Goal: Transaction & Acquisition: Purchase product/service

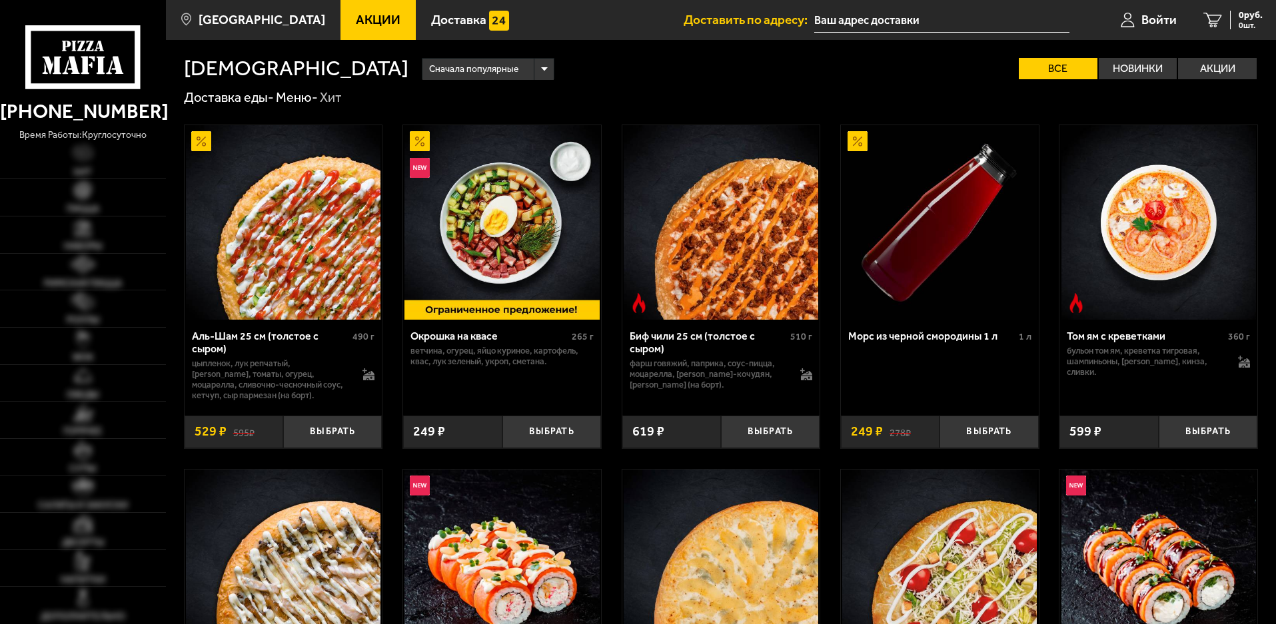
type input "[STREET_ADDRESS][PERSON_NAME]"
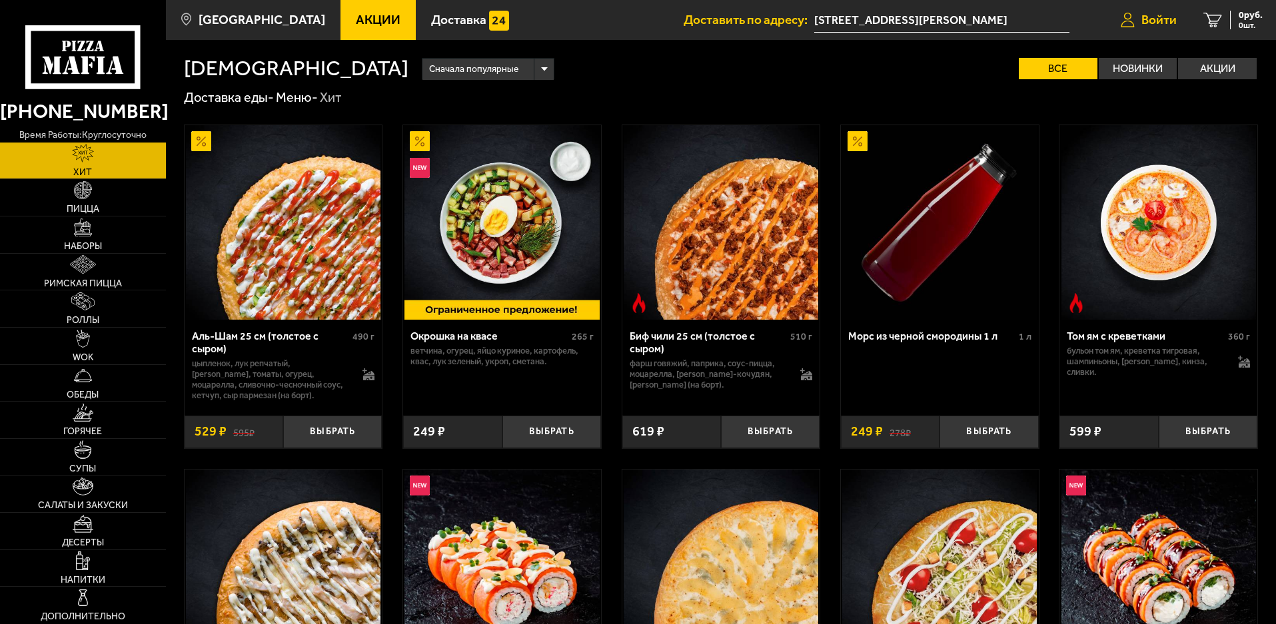
click at [1157, 20] on span "Войти" at bounding box center [1158, 19] width 35 height 13
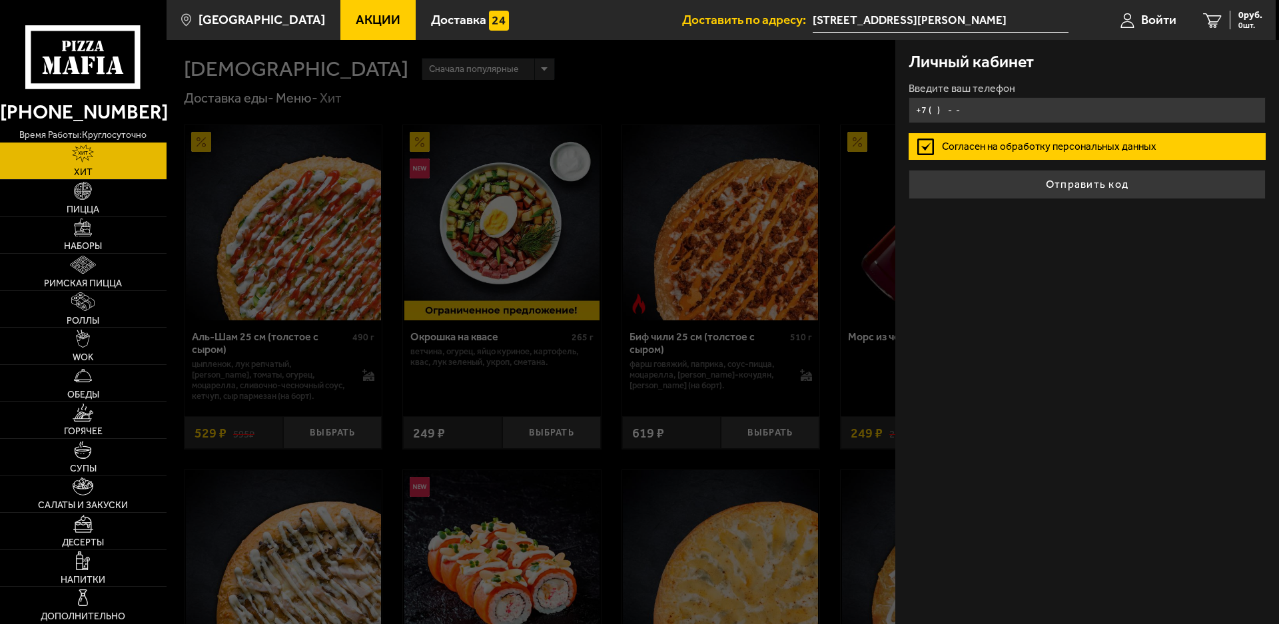
click at [953, 115] on input "+7 ( ) - -" at bounding box center [1087, 110] width 357 height 26
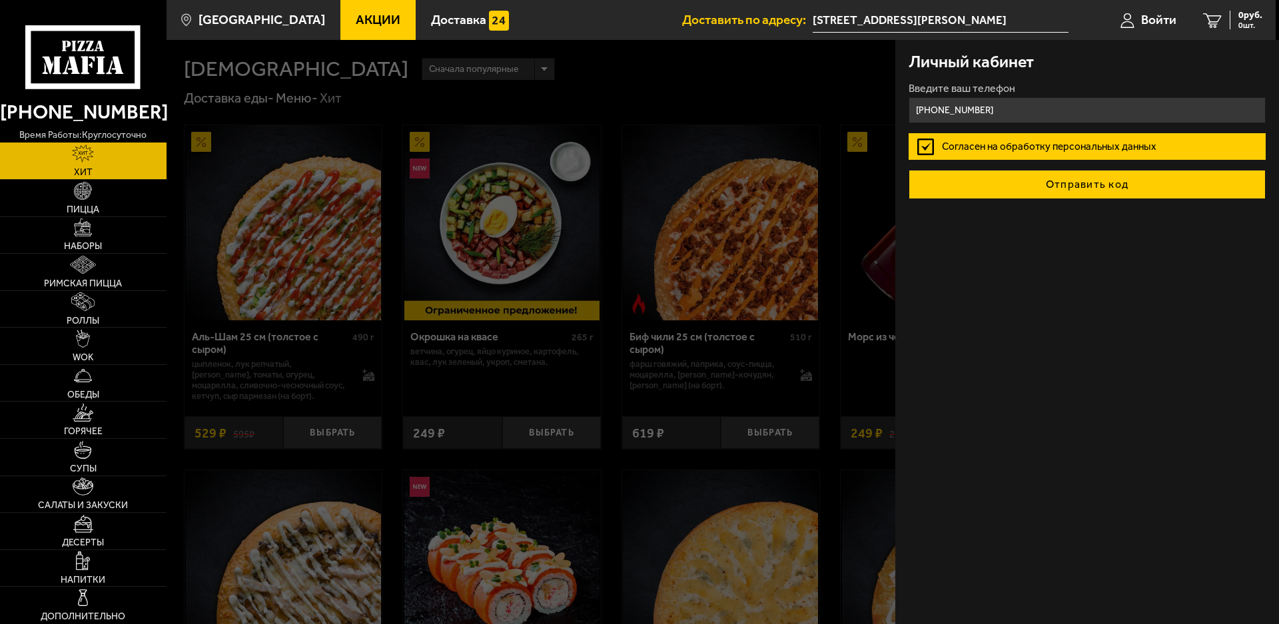
type input "[PHONE_NUMBER]"
click at [1049, 177] on button "Отправить код" at bounding box center [1087, 184] width 357 height 29
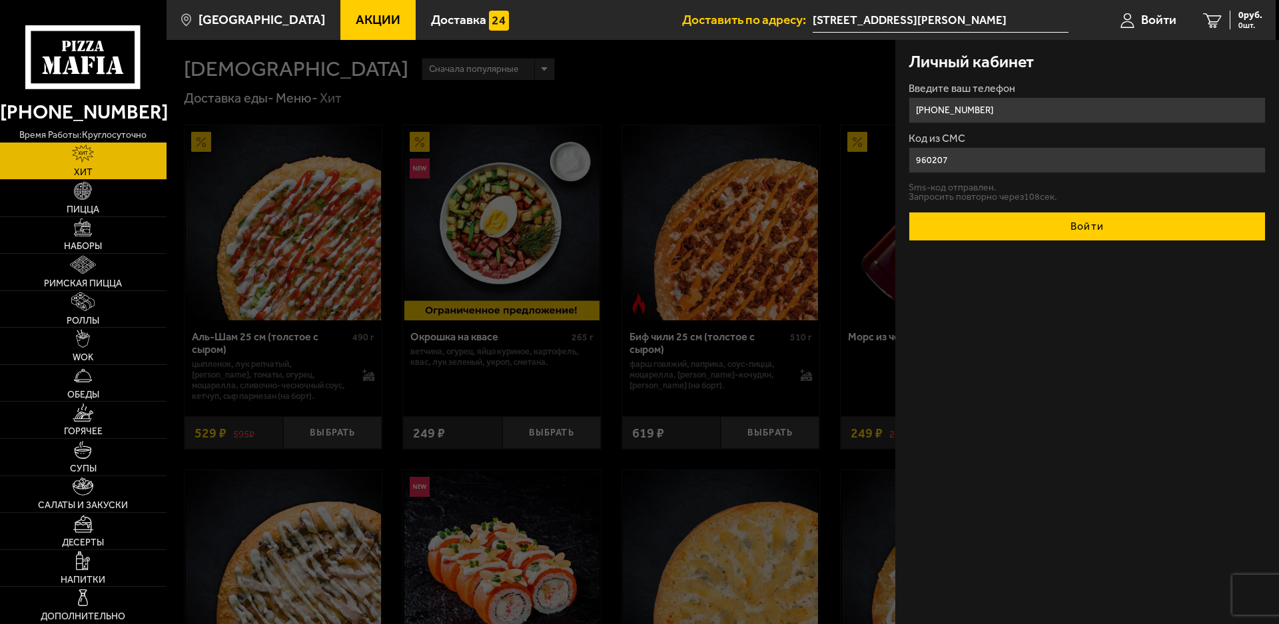
type input "960207"
click at [1073, 237] on button "Войти" at bounding box center [1087, 226] width 357 height 29
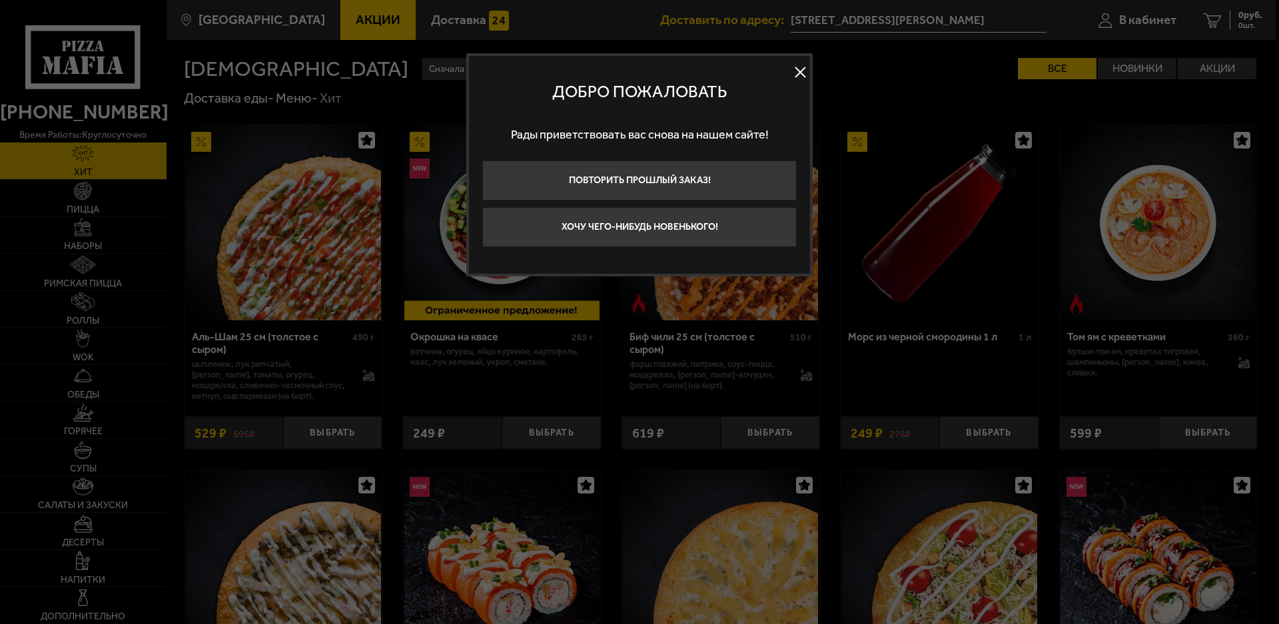
click at [797, 72] on button at bounding box center [800, 73] width 20 height 20
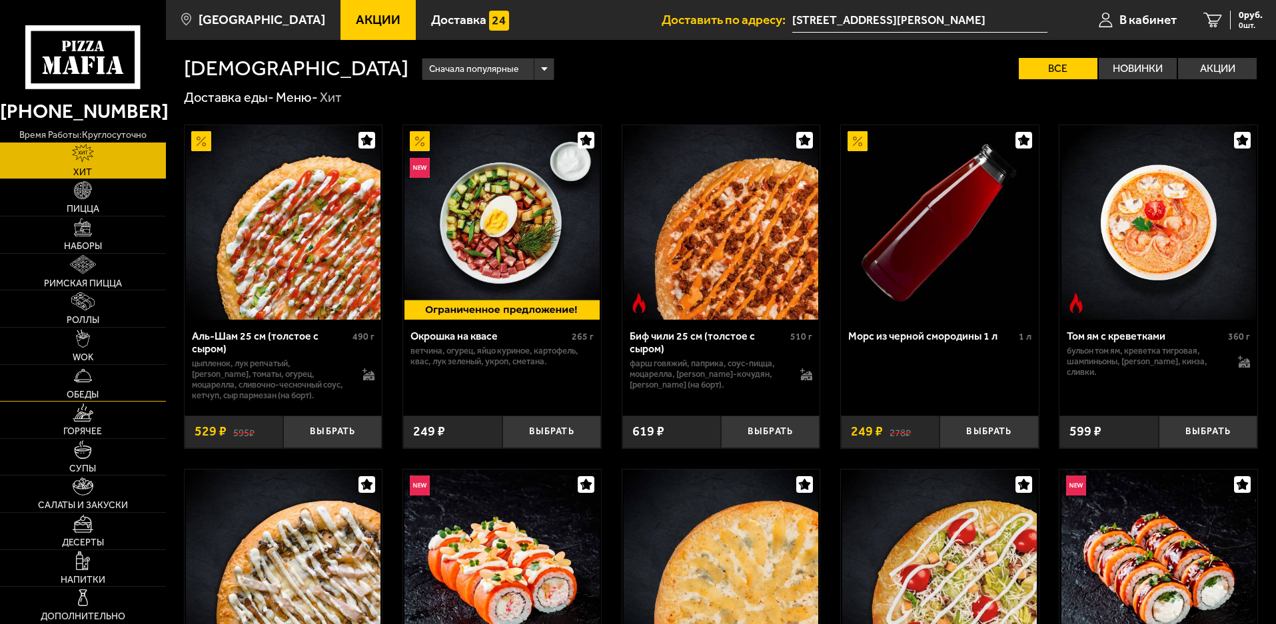
click at [84, 384] on img at bounding box center [83, 375] width 18 height 18
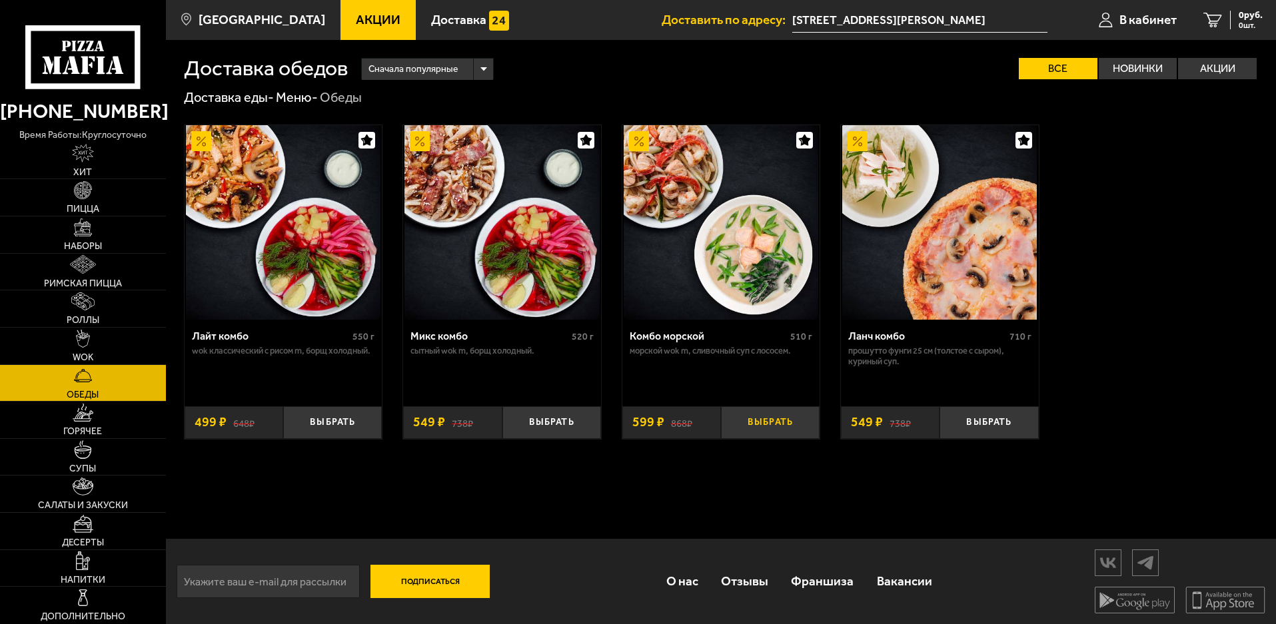
click at [754, 420] on button "Выбрать" at bounding box center [770, 422] width 99 height 33
click at [80, 424] on link "Горячее" at bounding box center [83, 420] width 166 height 37
